Goal: Information Seeking & Learning: Learn about a topic

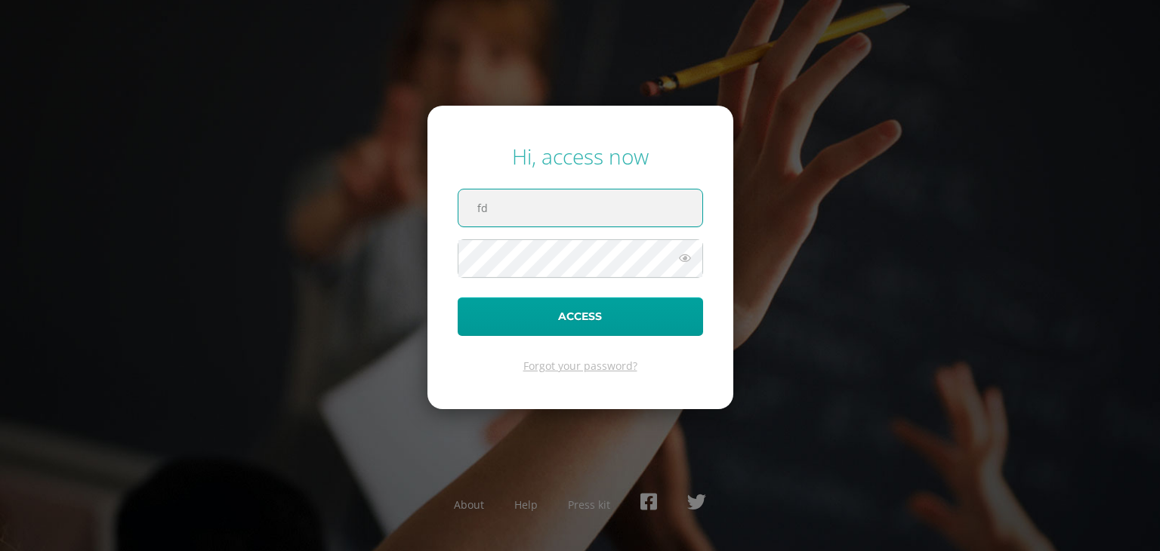
type input "f"
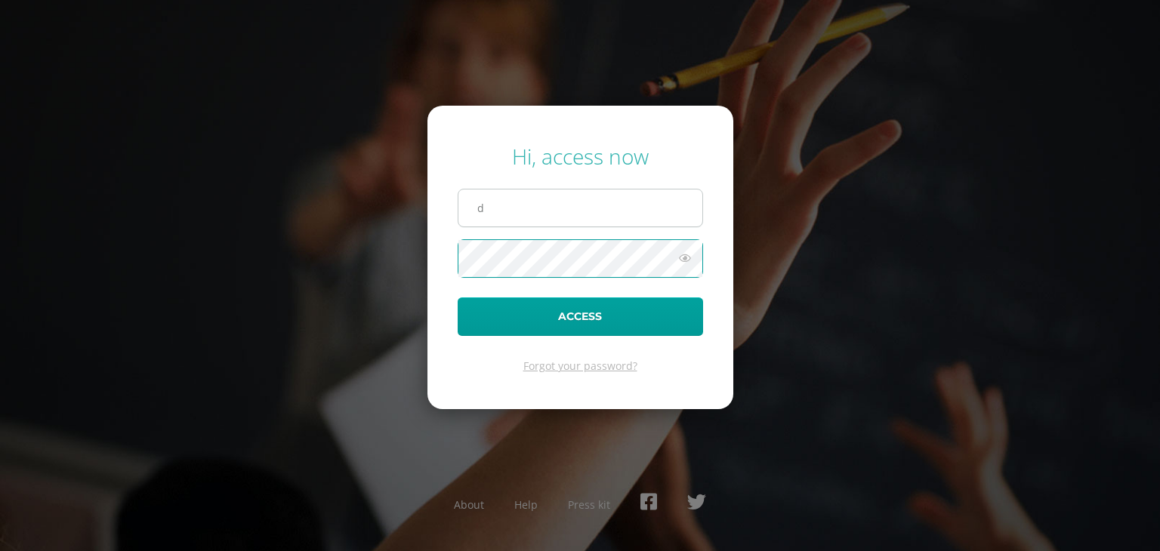
click at [520, 202] on input "d" at bounding box center [580, 208] width 244 height 37
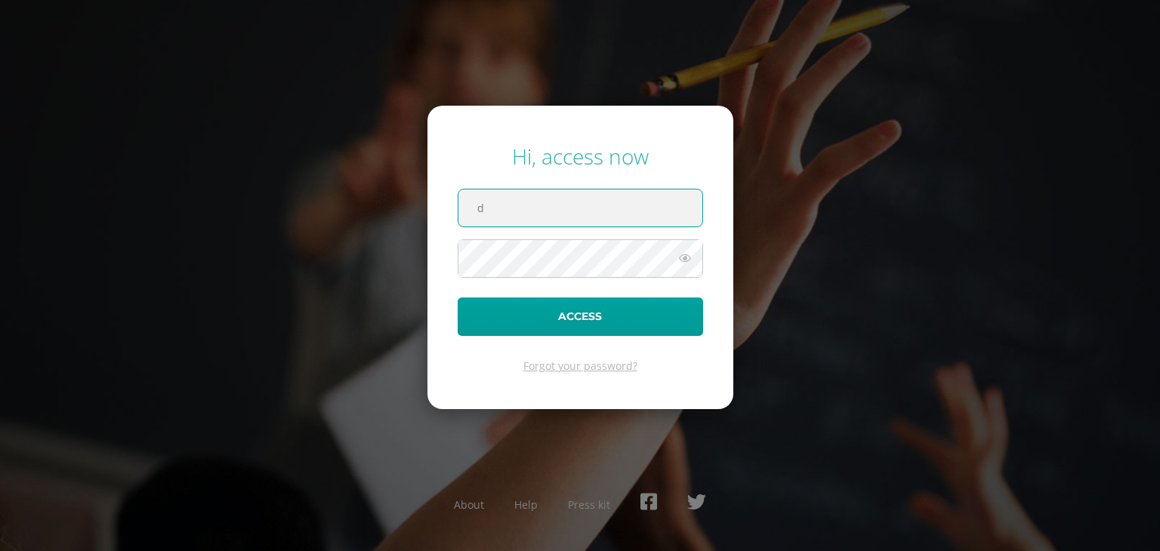
type input "[PERSON_NAME][EMAIL_ADDRESS][DOMAIN_NAME]"
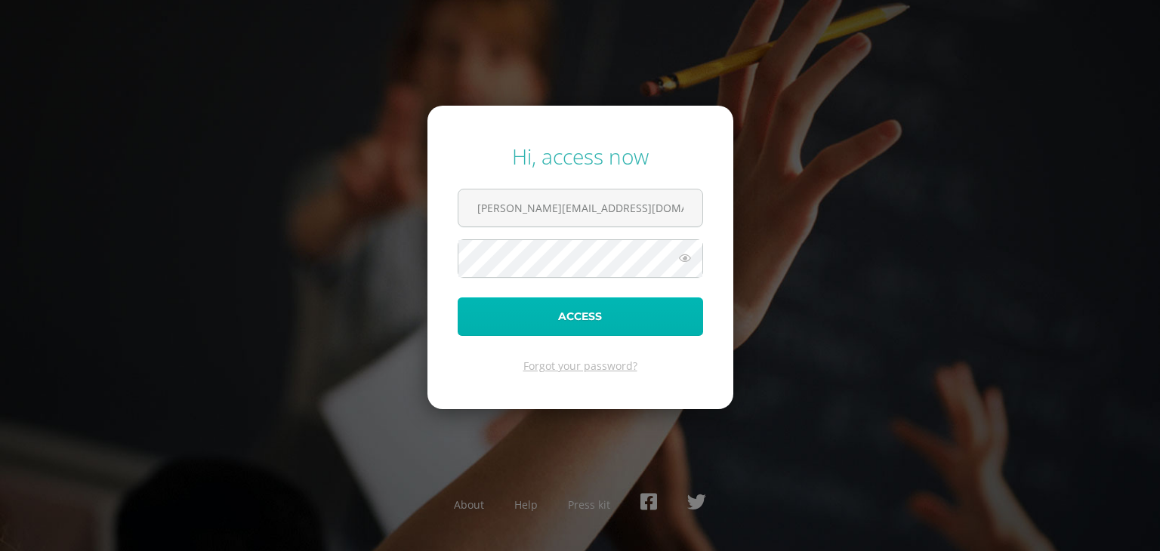
click at [570, 313] on button "Access" at bounding box center [580, 317] width 245 height 39
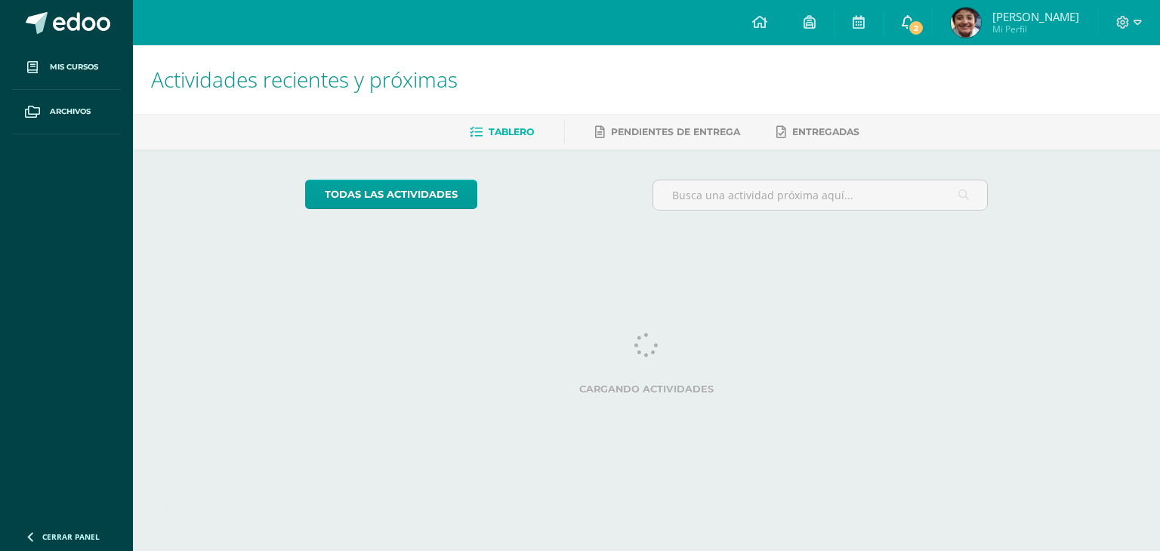
click at [929, 22] on link "2" at bounding box center [907, 22] width 48 height 45
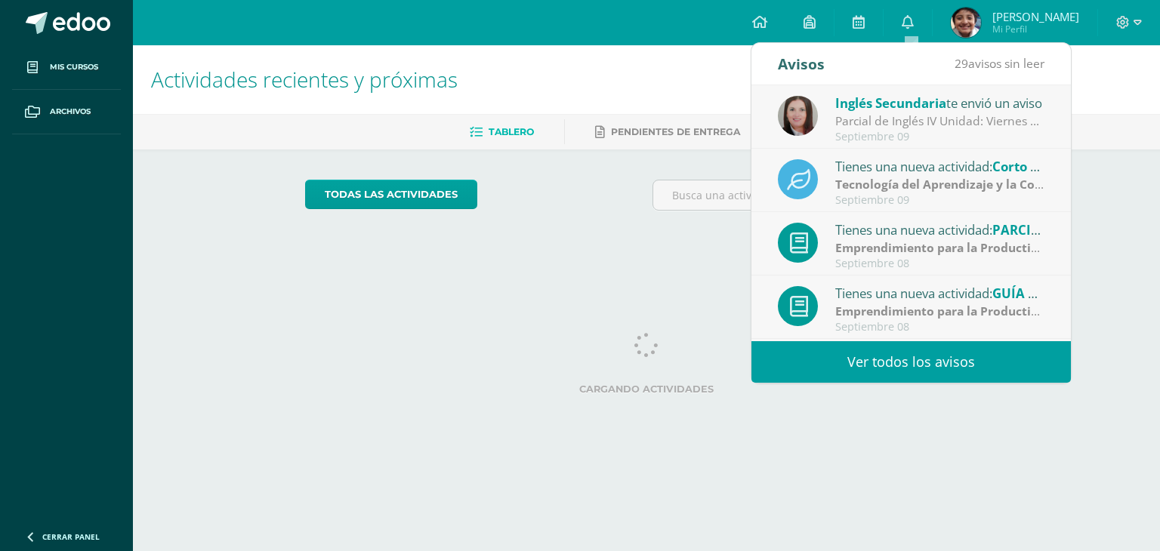
click at [911, 365] on link "Ver todos los avisos" at bounding box center [910, 362] width 319 height 42
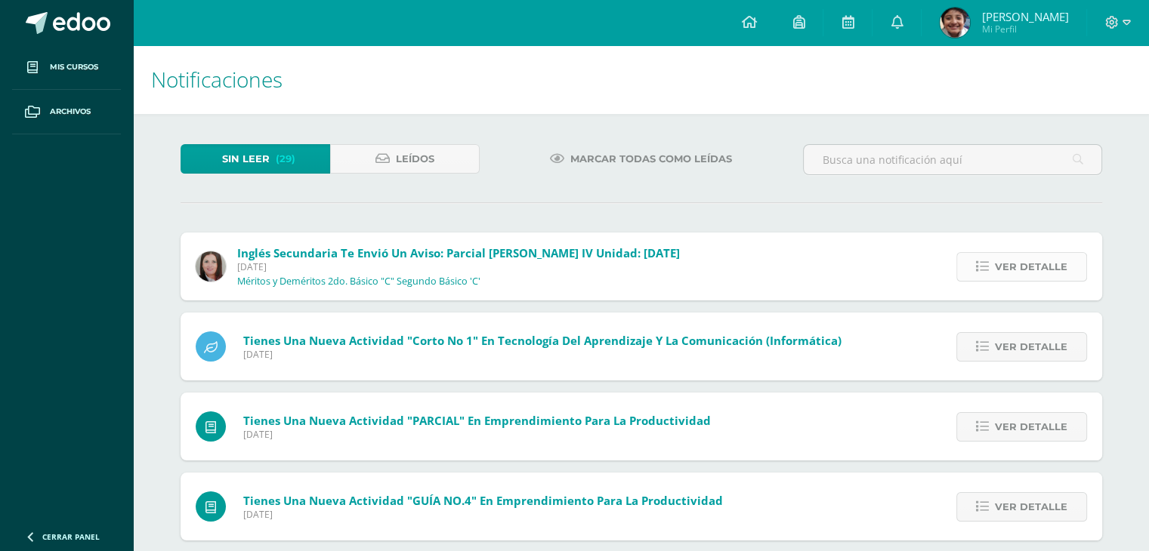
click at [1010, 270] on span "Ver detalle" at bounding box center [1030, 267] width 72 height 28
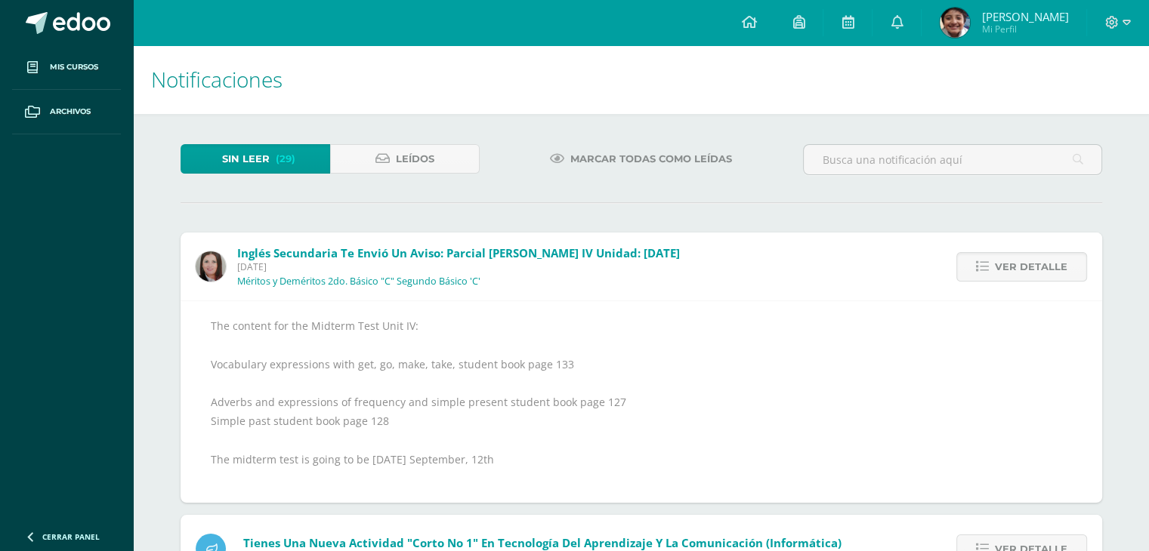
click at [1073, 447] on div "The content for the Midterm Test Unit IV: Vocabulary expressions with get, go, …" at bounding box center [640, 402] width 921 height 202
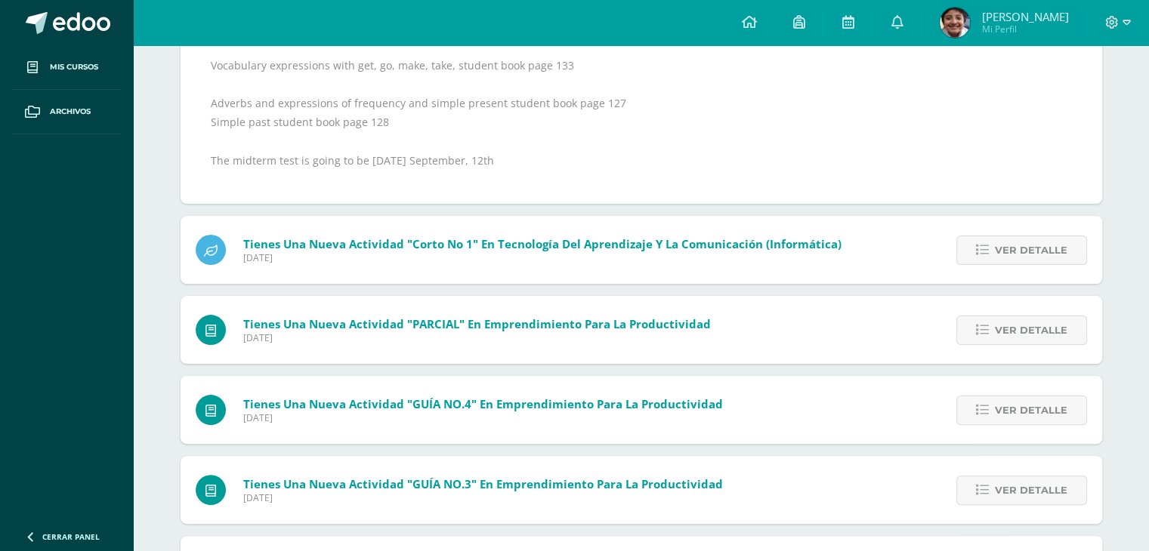
scroll to position [320, 0]
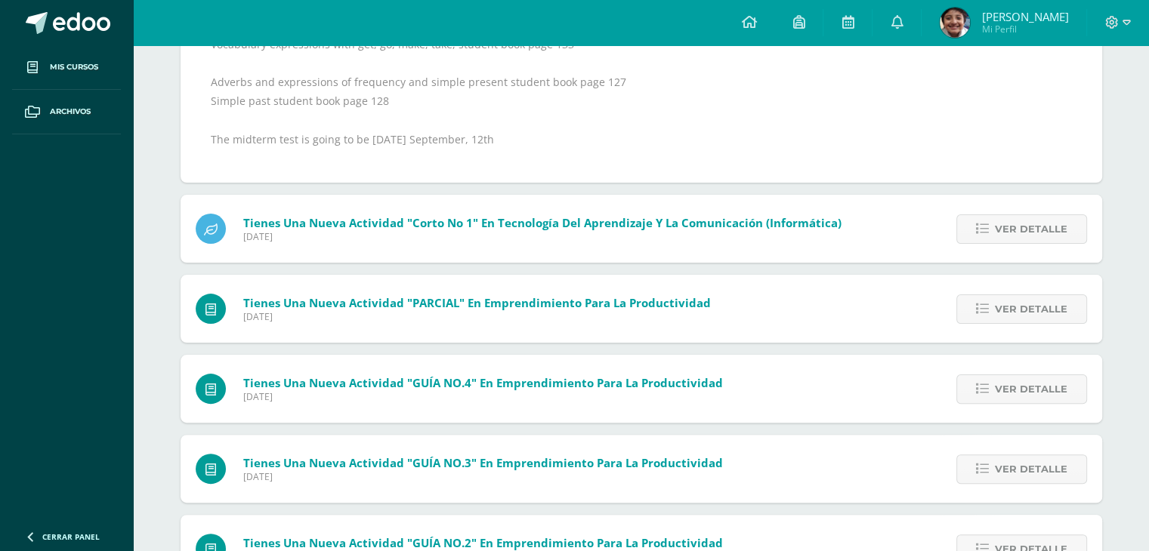
click at [794, 122] on div "The content for the Midterm Test Unit IV: Vocabulary expressions with get, go, …" at bounding box center [641, 81] width 861 height 171
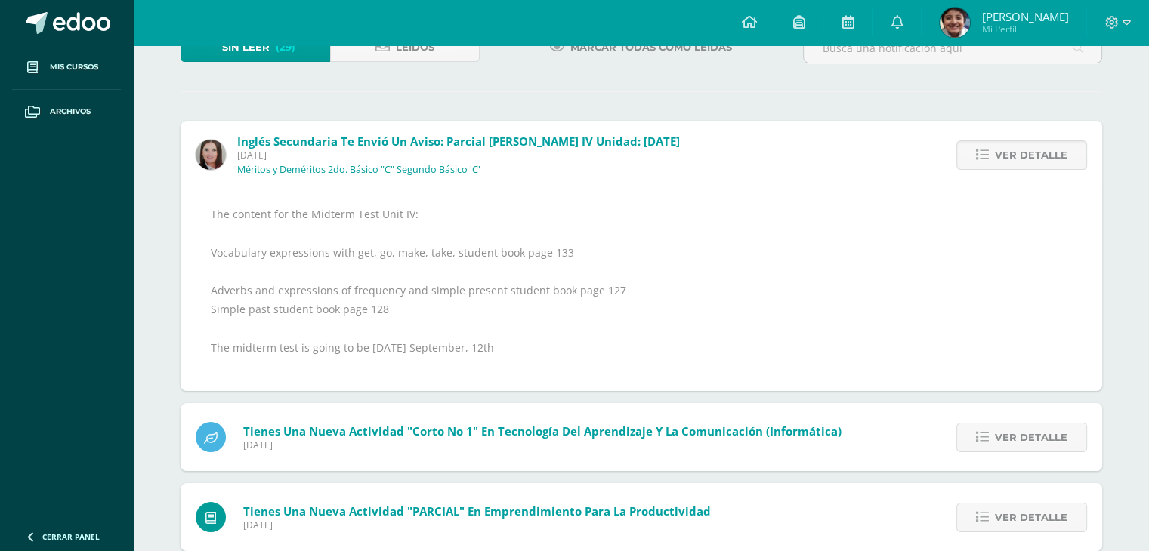
scroll to position [85, 0]
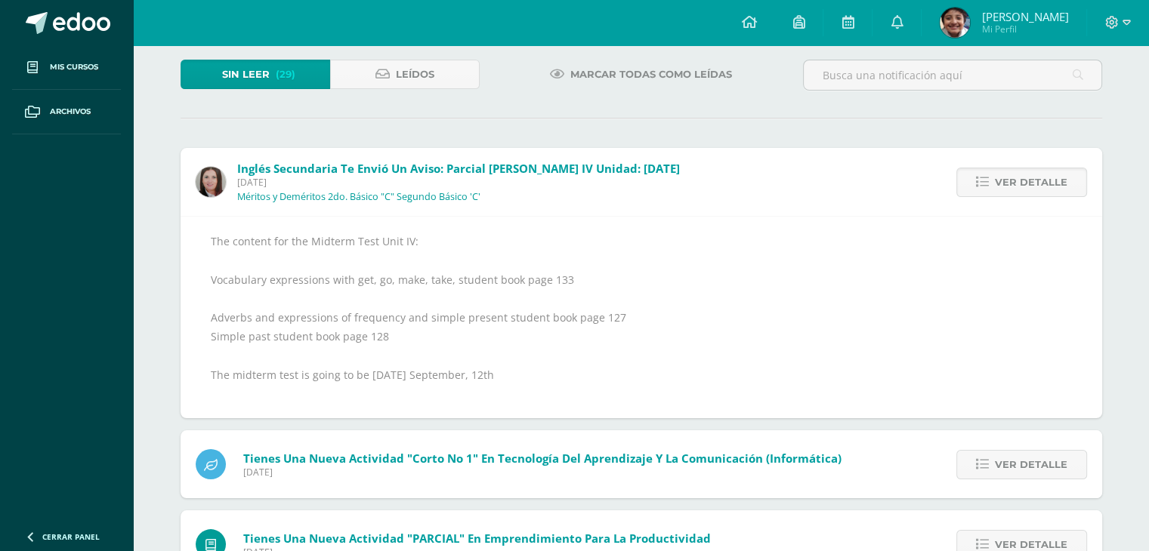
click at [876, 323] on div "The content for the Midterm Test Unit IV: Vocabulary expressions with get, go, …" at bounding box center [641, 317] width 861 height 171
click at [873, 216] on div "The content for the Midterm Test Unit IV: Vocabulary expressions with get, go, …" at bounding box center [640, 317] width 921 height 202
click at [392, 452] on span "Tienes una nueva actividad "Corto No 1" En Tecnología del Aprendizaje y la Comu…" at bounding box center [542, 458] width 598 height 15
click at [979, 264] on div "The content for the Midterm Test Unit IV: Vocabulary expressions with get, go, …" at bounding box center [641, 317] width 861 height 171
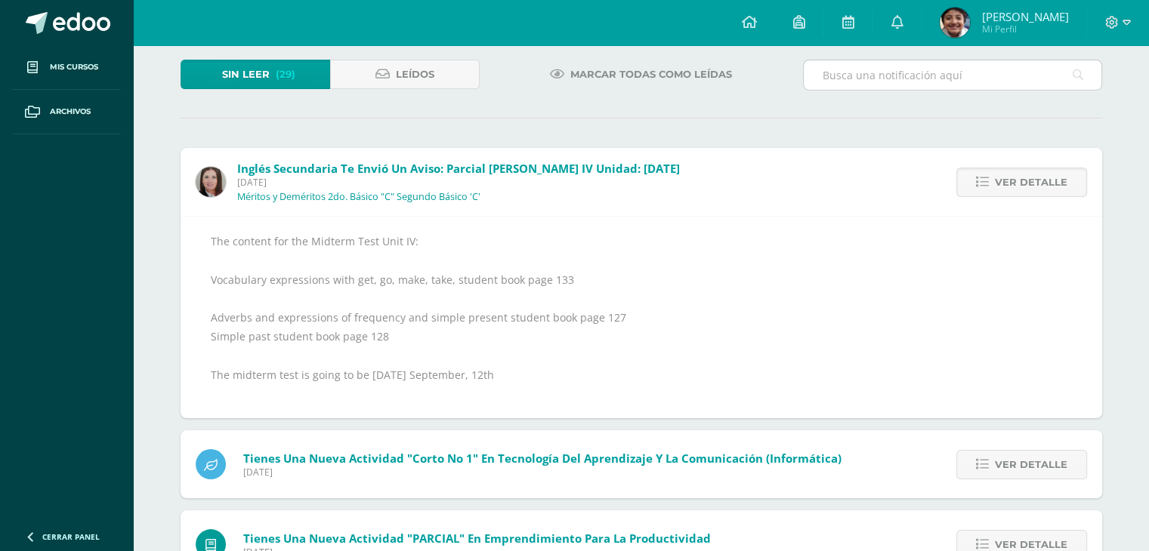
click at [888, 86] on input "text" at bounding box center [952, 74] width 298 height 29
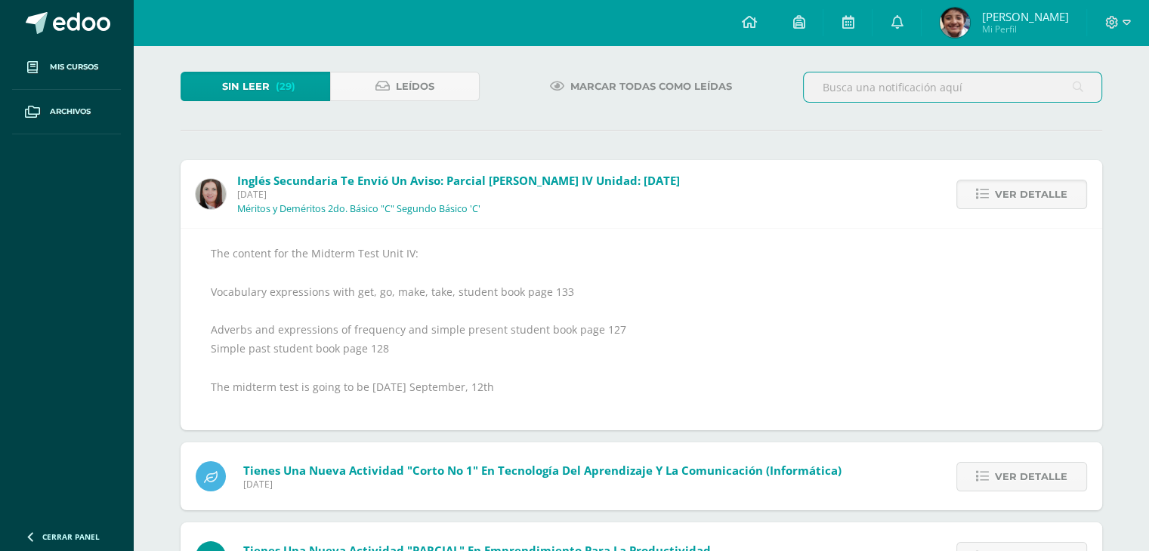
scroll to position [0, 0]
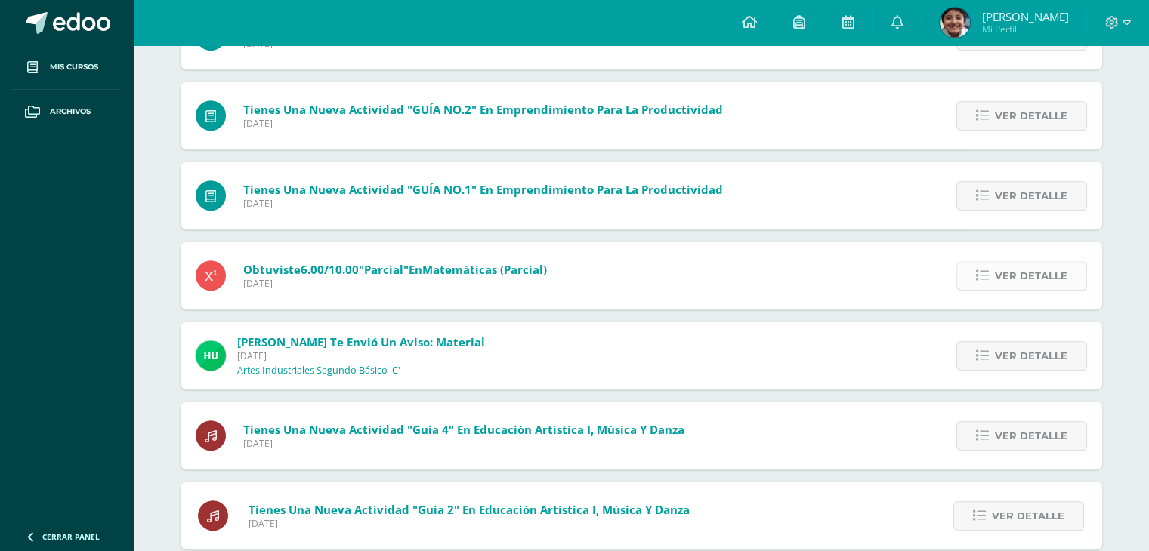
click at [1005, 278] on span "Ver detalle" at bounding box center [1030, 276] width 72 height 28
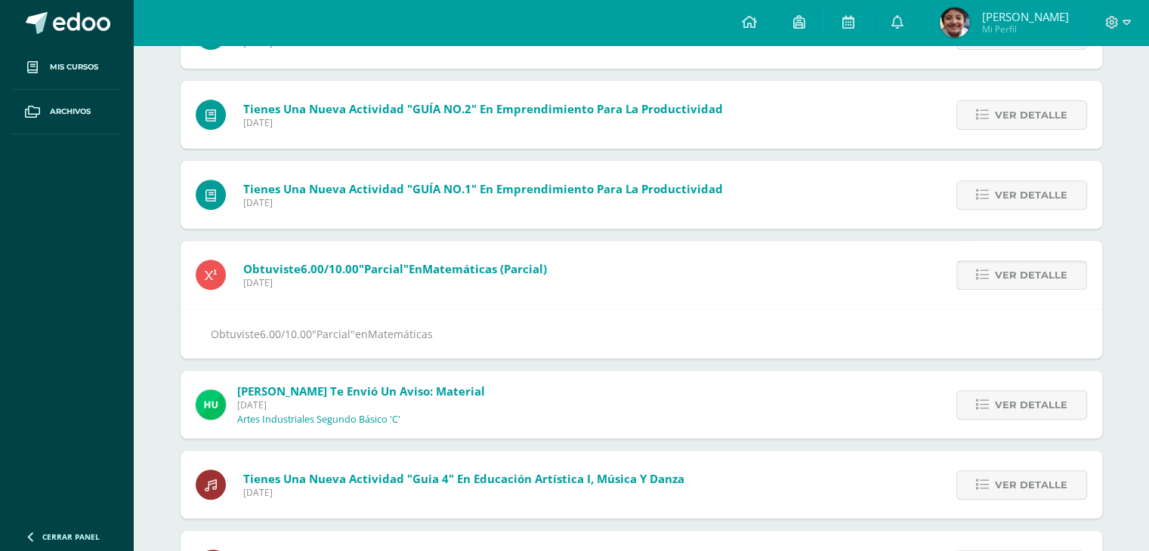
scroll to position [471, 0]
click at [1005, 278] on span "Ver detalle" at bounding box center [1030, 276] width 72 height 28
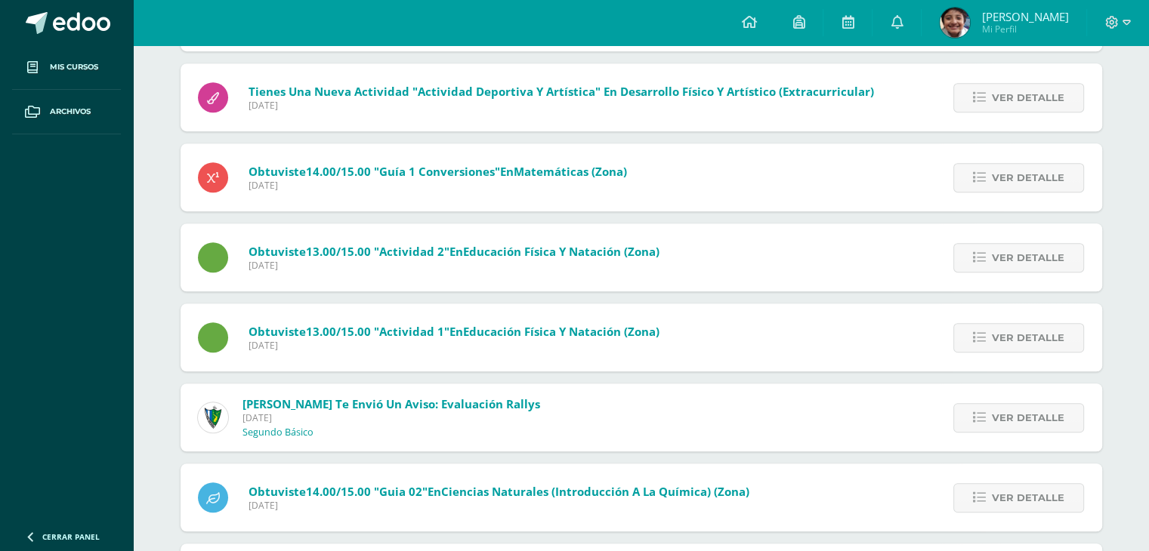
scroll to position [976, 0]
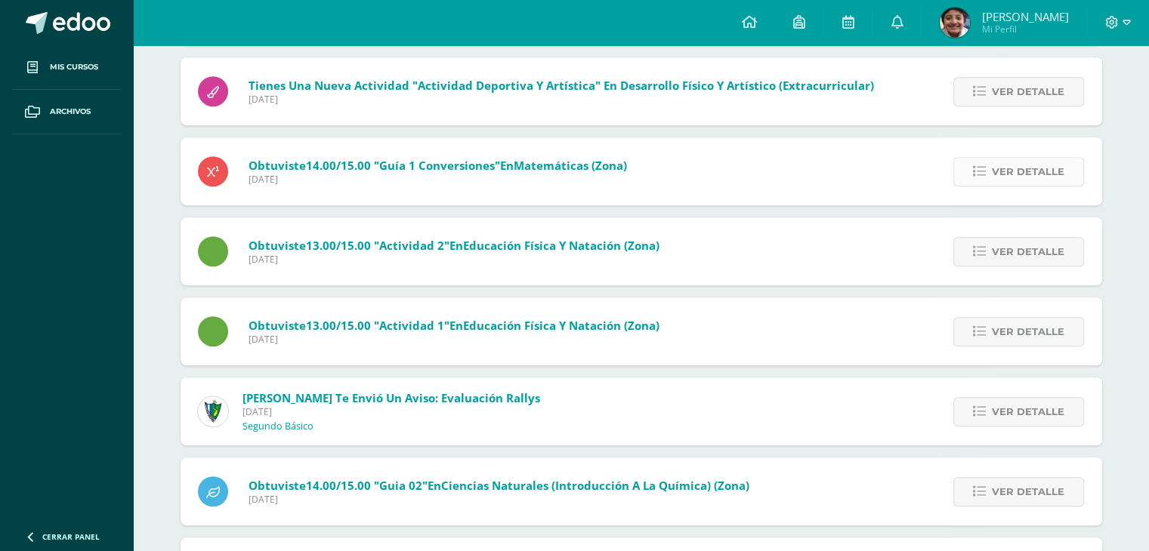
click at [1010, 180] on span "Ver detalle" at bounding box center [1027, 172] width 72 height 28
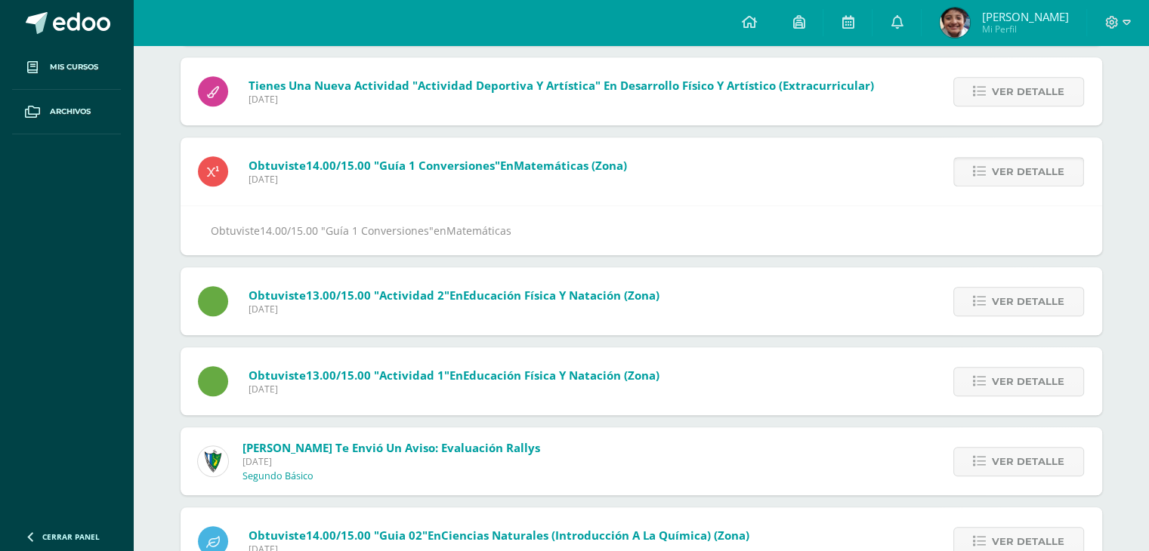
click at [1010, 180] on span "Ver detalle" at bounding box center [1027, 172] width 72 height 28
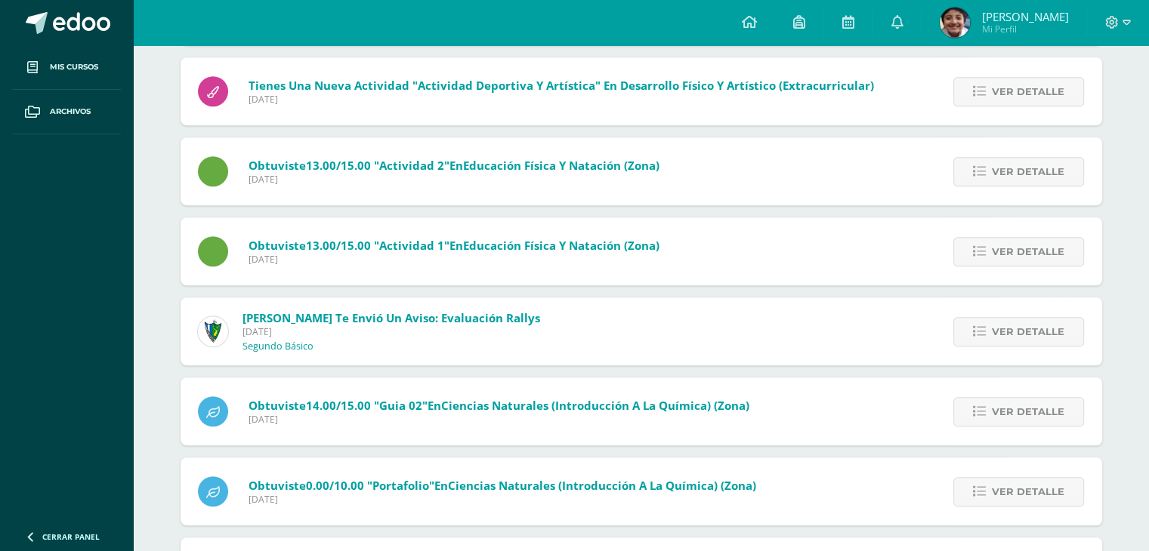
click at [1010, 180] on span "Ver detalle" at bounding box center [1027, 172] width 72 height 28
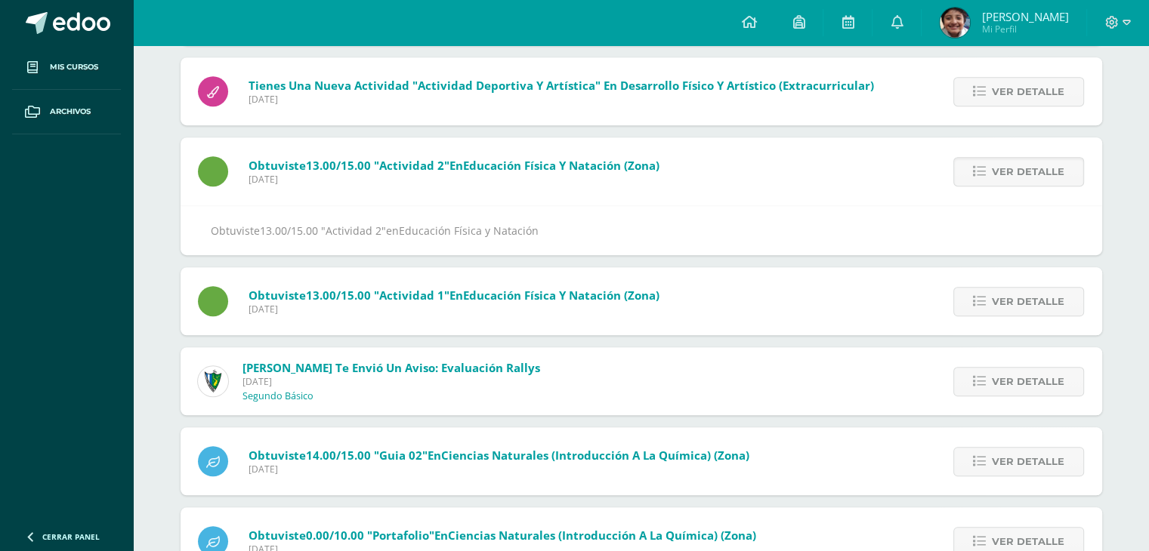
click at [1010, 180] on span "Ver detalle" at bounding box center [1027, 172] width 72 height 28
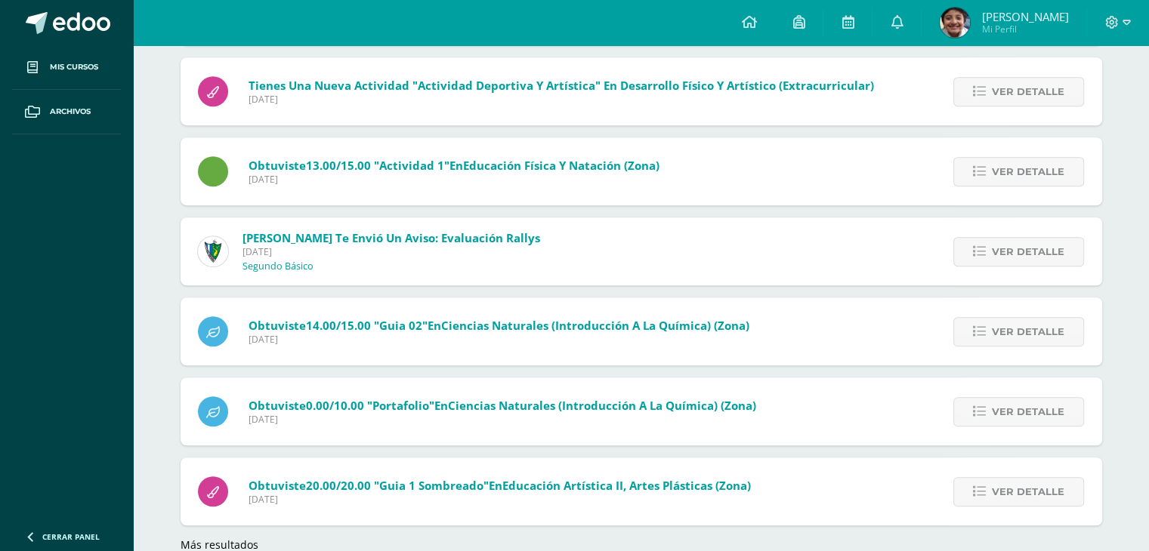
click at [1010, 180] on span "Ver detalle" at bounding box center [1027, 172] width 72 height 28
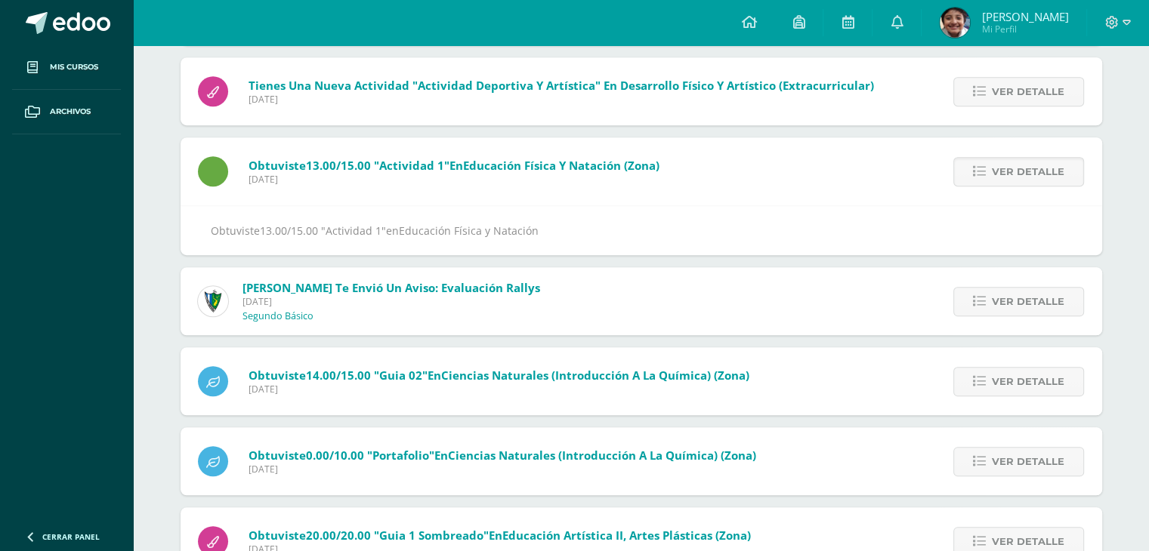
click at [1010, 180] on span "Ver detalle" at bounding box center [1027, 172] width 72 height 28
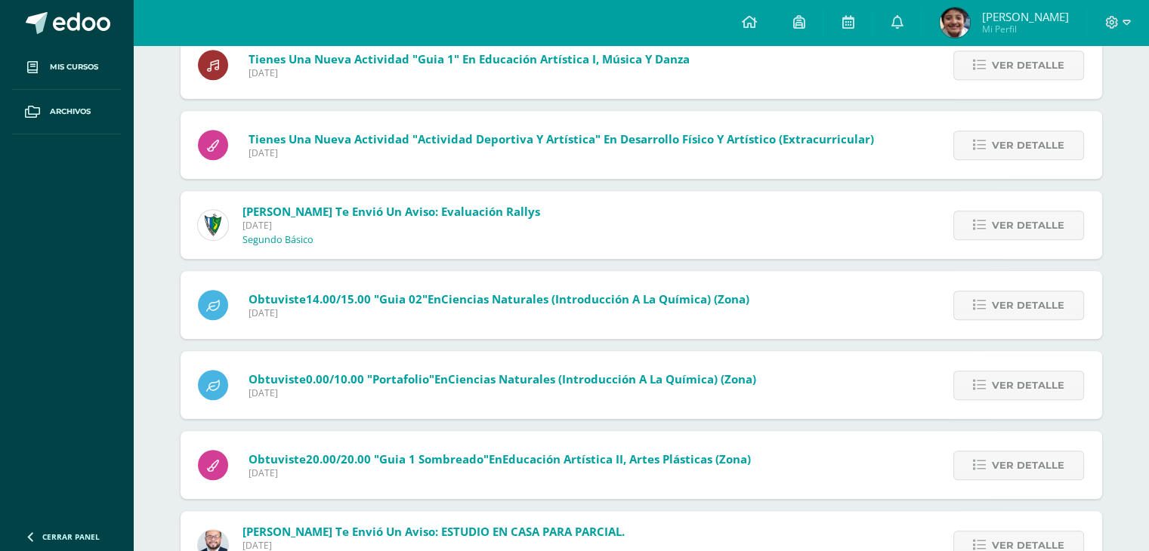
scroll to position [916, 0]
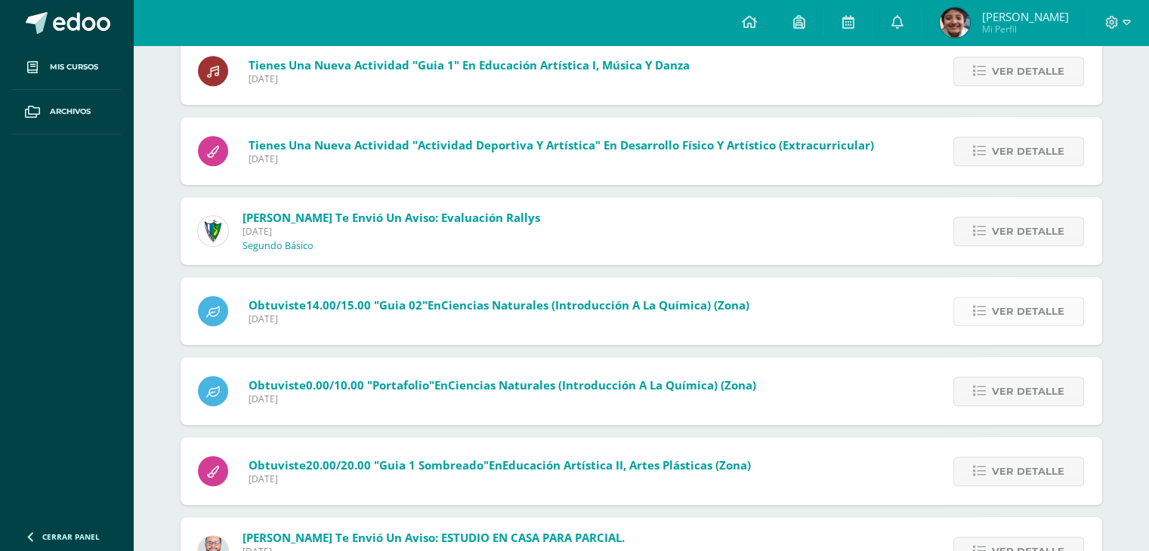
click at [1033, 302] on span "Ver detalle" at bounding box center [1027, 312] width 72 height 28
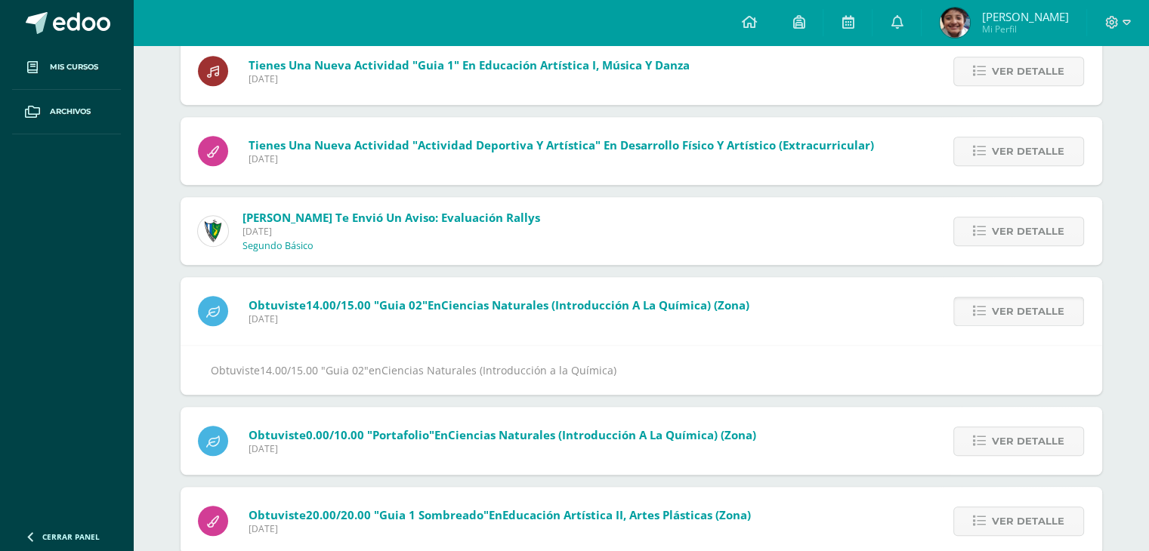
click at [1033, 302] on span "Ver detalle" at bounding box center [1027, 312] width 72 height 28
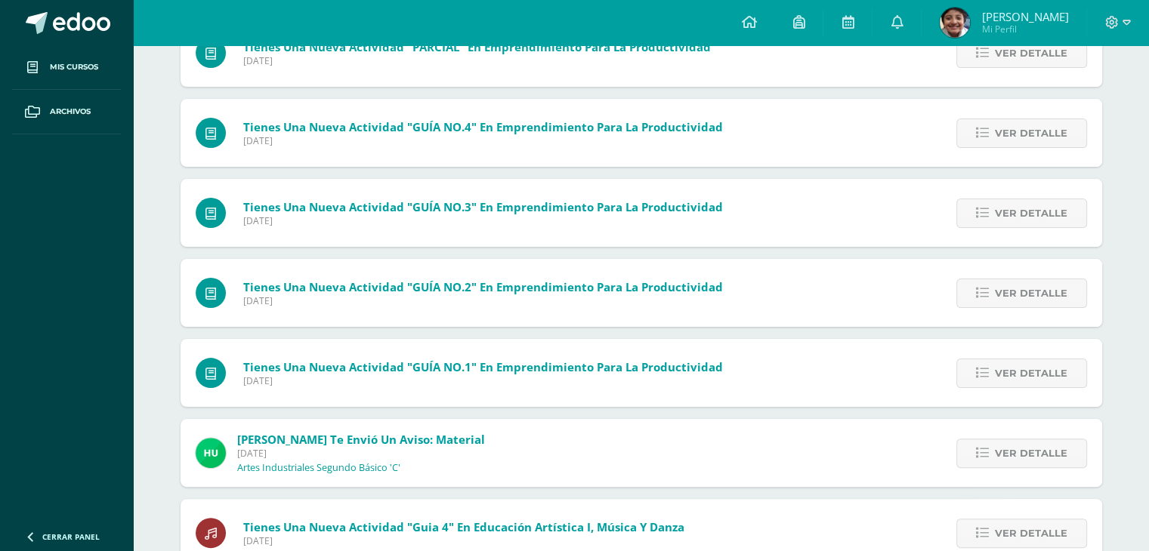
scroll to position [0, 0]
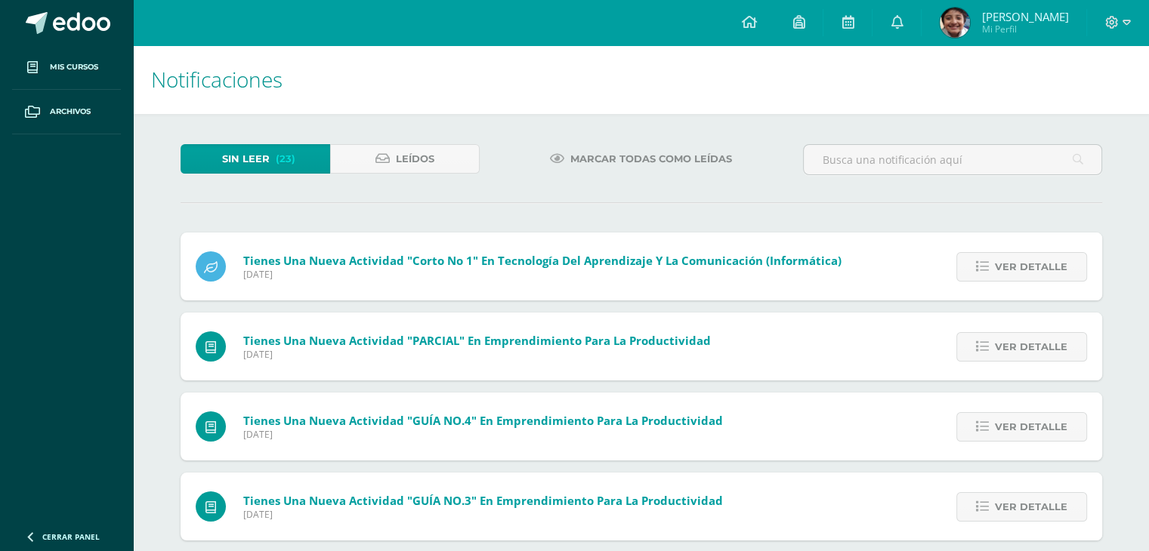
click at [447, 82] on h1 "Notificaciones" at bounding box center [640, 79] width 979 height 69
click at [443, 170] on link "Leídos" at bounding box center [405, 158] width 150 height 29
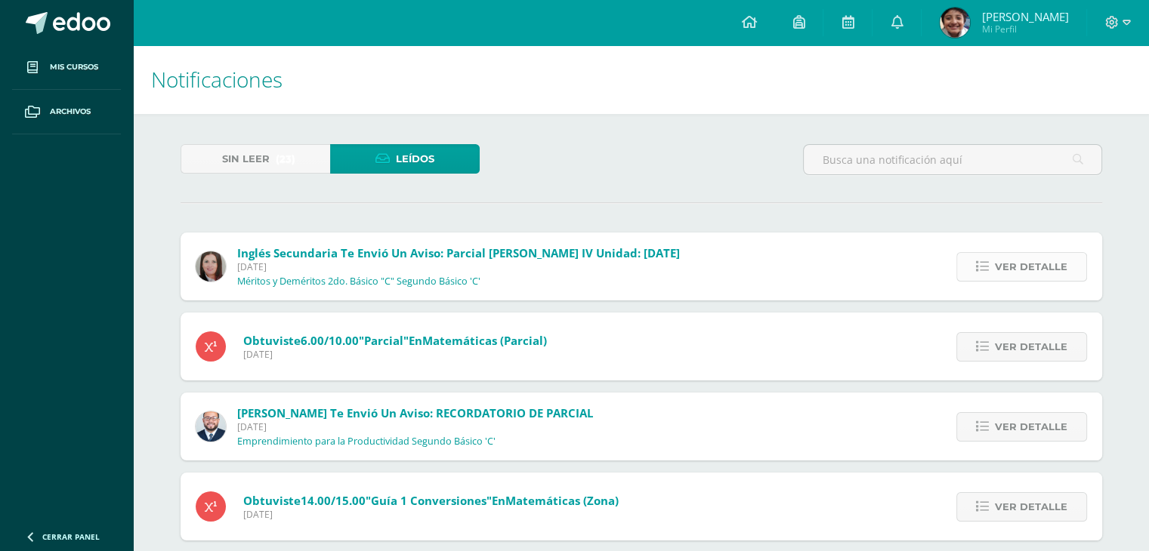
click at [991, 266] on link "Ver detalle" at bounding box center [1021, 266] width 131 height 29
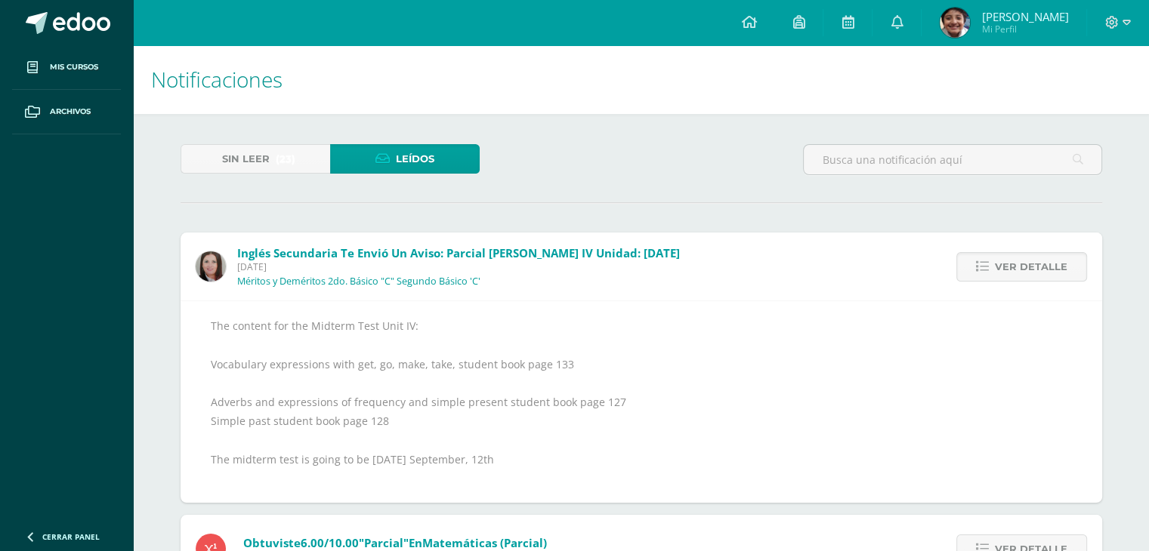
click at [852, 338] on div "The content for the Midterm Test Unit IV: Vocabulary expressions with get, go, …" at bounding box center [641, 401] width 861 height 171
click at [631, 254] on span "Inglés Secundaria te envió un aviso: Parcial [PERSON_NAME] IV Unidad: [DATE]" at bounding box center [458, 252] width 443 height 15
drag, startPoint x: 337, startPoint y: 433, endPoint x: 362, endPoint y: 427, distance: 26.6
click at [362, 427] on div "The content for the Midterm Test Unit IV: Vocabulary expressions with get, go, …" at bounding box center [641, 401] width 861 height 171
click at [680, 257] on span "Inglés Secundaria te envió un aviso: Parcial [PERSON_NAME] IV Unidad: [DATE]" at bounding box center [458, 252] width 443 height 15
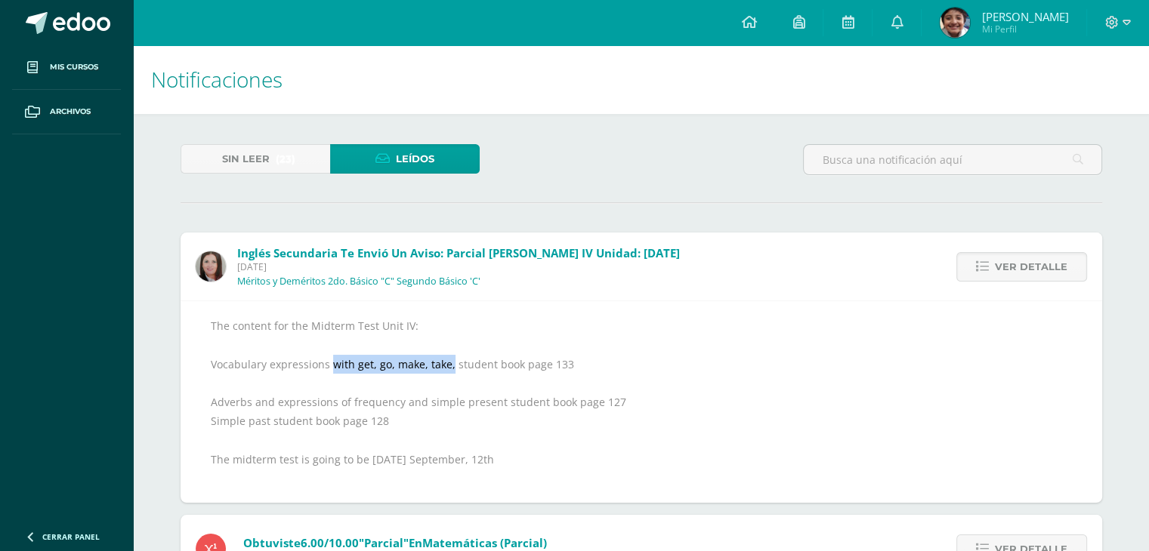
drag, startPoint x: 331, startPoint y: 363, endPoint x: 449, endPoint y: 366, distance: 117.8
click at [449, 366] on div "The content for the Midterm Test Unit IV: Vocabulary expressions with get, go, …" at bounding box center [641, 401] width 861 height 171
click at [673, 382] on div "The content for the Midterm Test Unit IV: Vocabulary expressions with get, go, …" at bounding box center [641, 401] width 861 height 171
drag, startPoint x: 1122, startPoint y: 28, endPoint x: 1084, endPoint y: -66, distance: 101.0
